Goal: Transaction & Acquisition: Download file/media

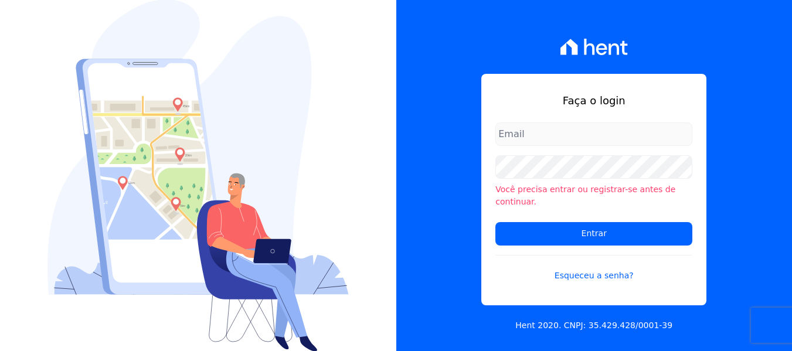
type input "[PERSON_NAME][EMAIL_ADDRESS][DOMAIN_NAME]"
click at [441, 186] on div "Faça o login [PERSON_NAME][EMAIL_ADDRESS][DOMAIN_NAME] Você precisa entrar ou r…" at bounding box center [594, 175] width 396 height 351
click at [568, 239] on form "[PERSON_NAME][EMAIL_ADDRESS][DOMAIN_NAME] Você precisa entrar ou registrar-se a…" at bounding box center [593, 210] width 197 height 174
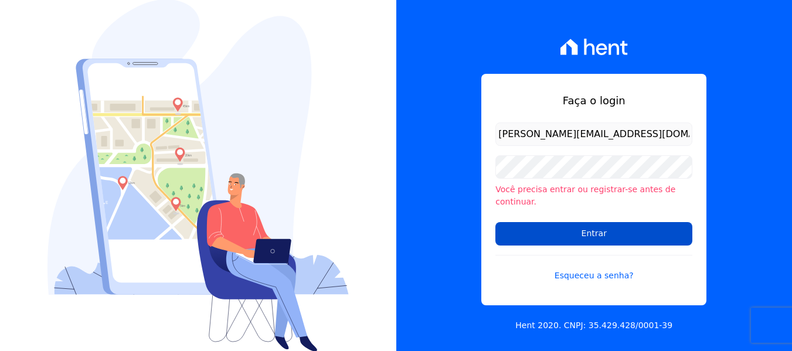
click at [566, 238] on input "Entrar" at bounding box center [593, 233] width 197 height 23
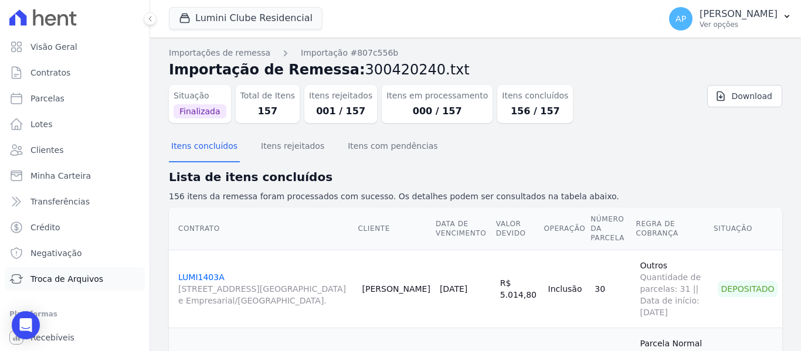
click at [56, 283] on span "Troca de Arquivos" at bounding box center [66, 279] width 73 height 12
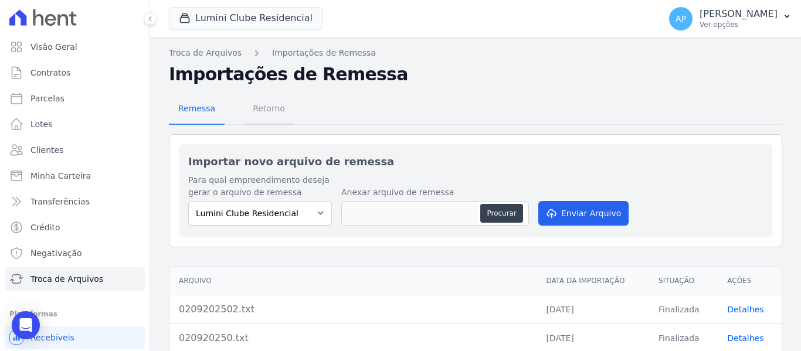
click at [279, 119] on span "Retorno" at bounding box center [269, 108] width 46 height 23
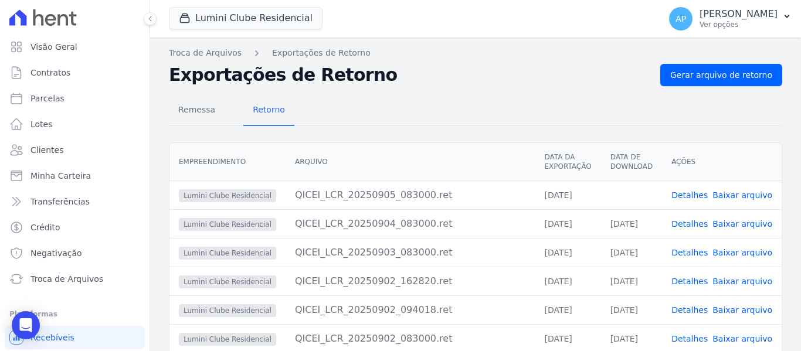
click at [719, 196] on link "Baixar arquivo" at bounding box center [742, 195] width 60 height 9
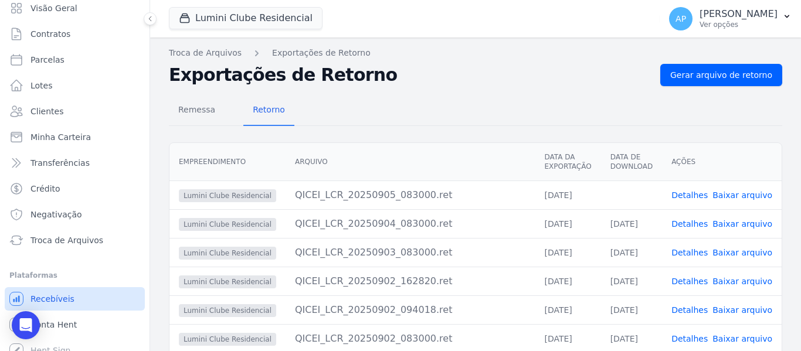
scroll to position [50, 0]
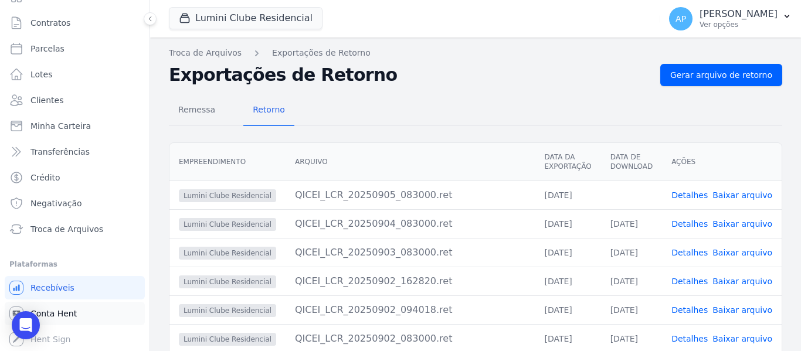
click at [81, 315] on link "Conta Hent" at bounding box center [75, 313] width 140 height 23
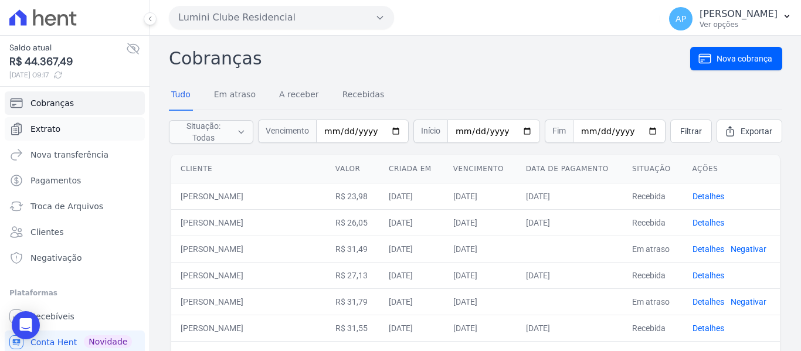
click at [92, 128] on link "Extrato" at bounding box center [75, 128] width 140 height 23
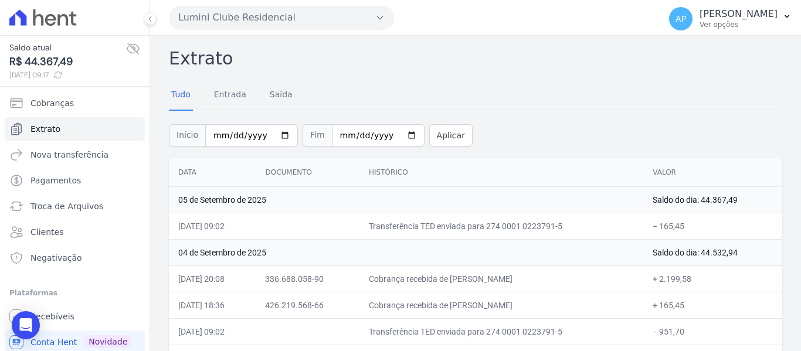
scroll to position [59, 0]
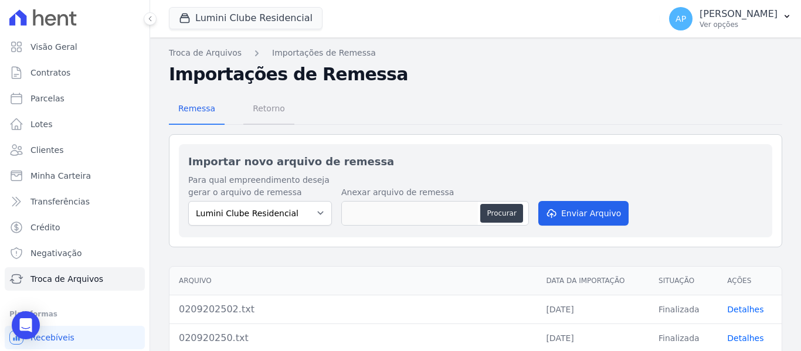
click at [274, 110] on span "Retorno" at bounding box center [269, 108] width 46 height 23
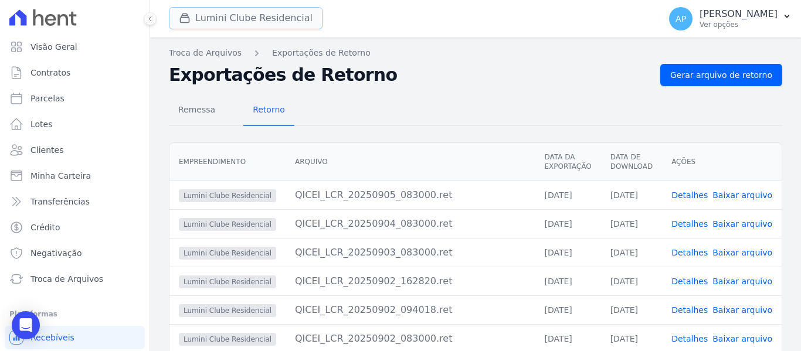
click at [252, 22] on button "Lumini Clube Residencial" at bounding box center [246, 18] width 154 height 22
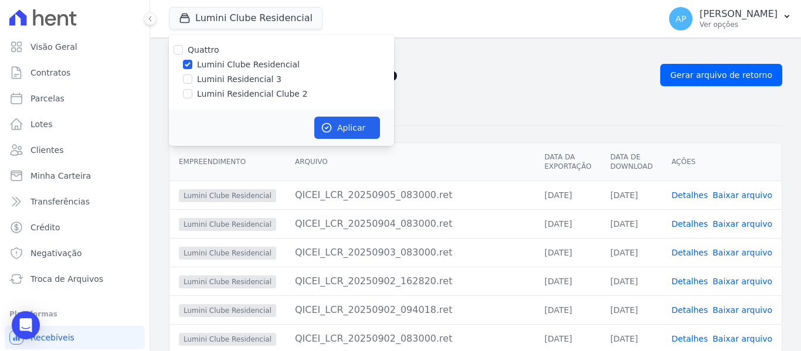
click at [181, 95] on div "Lumini Residencial Clube 2" at bounding box center [281, 94] width 225 height 12
click at [186, 93] on input "Lumini Residencial Clube 2" at bounding box center [187, 93] width 9 height 9
checkbox input "true"
click at [188, 69] on div at bounding box center [187, 65] width 9 height 12
click at [189, 64] on input "Lumini Clube Residencial" at bounding box center [187, 64] width 9 height 9
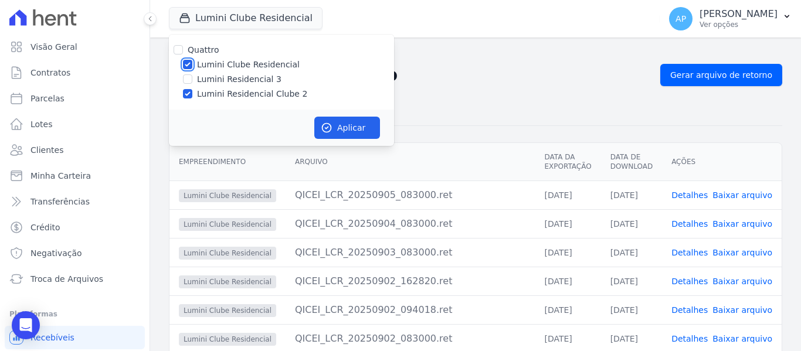
checkbox input "false"
click at [341, 125] on button "Aplicar" at bounding box center [347, 128] width 66 height 22
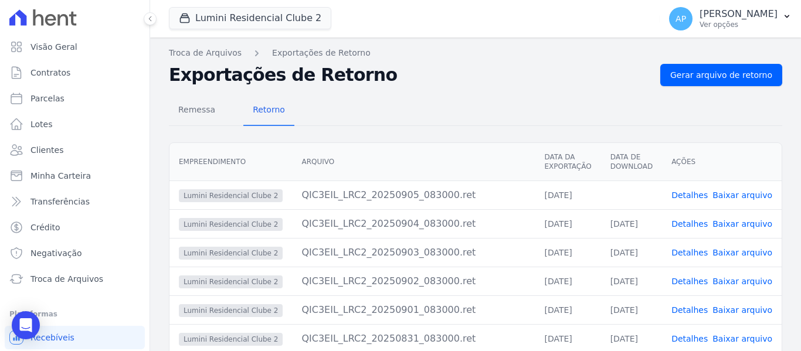
click at [726, 196] on link "Baixar arquivo" at bounding box center [742, 195] width 60 height 9
click at [748, 195] on link "Baixar arquivo" at bounding box center [742, 195] width 60 height 9
click at [429, 101] on div "Remessa Retorno" at bounding box center [475, 111] width 613 height 30
click at [739, 196] on link "Baixar arquivo" at bounding box center [742, 195] width 60 height 9
click at [216, 7] on div "Lumini Residencial Clube 2 Quattro Lumini Clube Residencial Lumini Residencial …" at bounding box center [412, 18] width 486 height 39
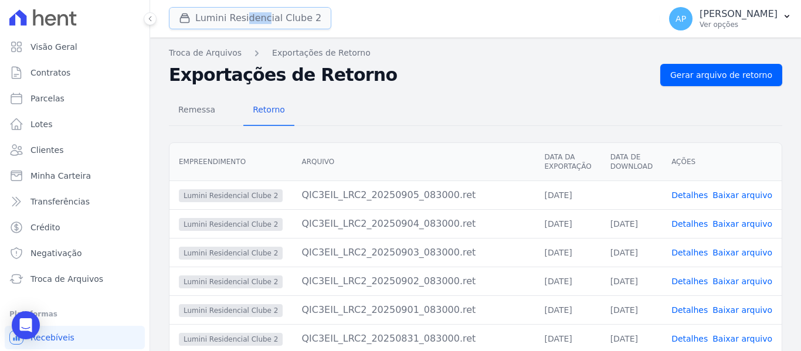
click at [215, 15] on button "Lumini Residencial Clube 2" at bounding box center [250, 18] width 162 height 22
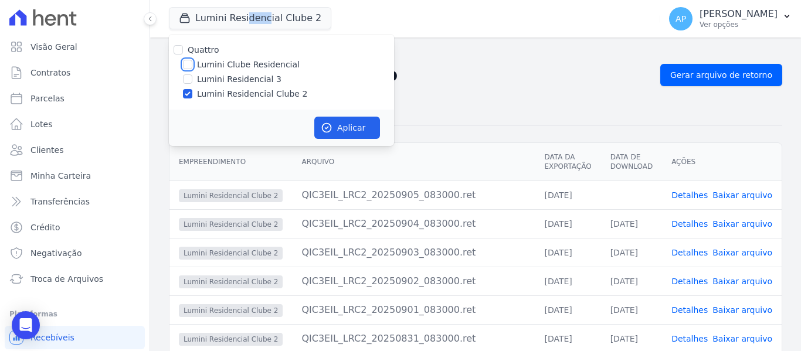
click at [187, 63] on input "Lumini Clube Residencial" at bounding box center [187, 64] width 9 height 9
checkbox input "true"
click at [189, 90] on input "Lumini Residencial Clube 2" at bounding box center [187, 93] width 9 height 9
checkbox input "false"
click at [351, 117] on button "Aplicar" at bounding box center [347, 128] width 66 height 22
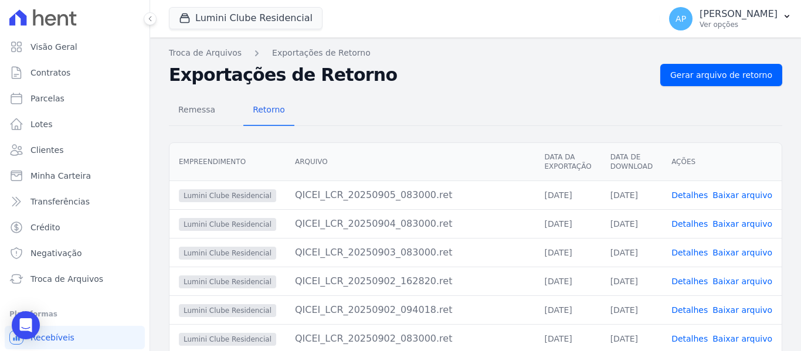
click at [742, 198] on link "Baixar arquivo" at bounding box center [742, 195] width 60 height 9
